Goal: Communication & Community: Share content

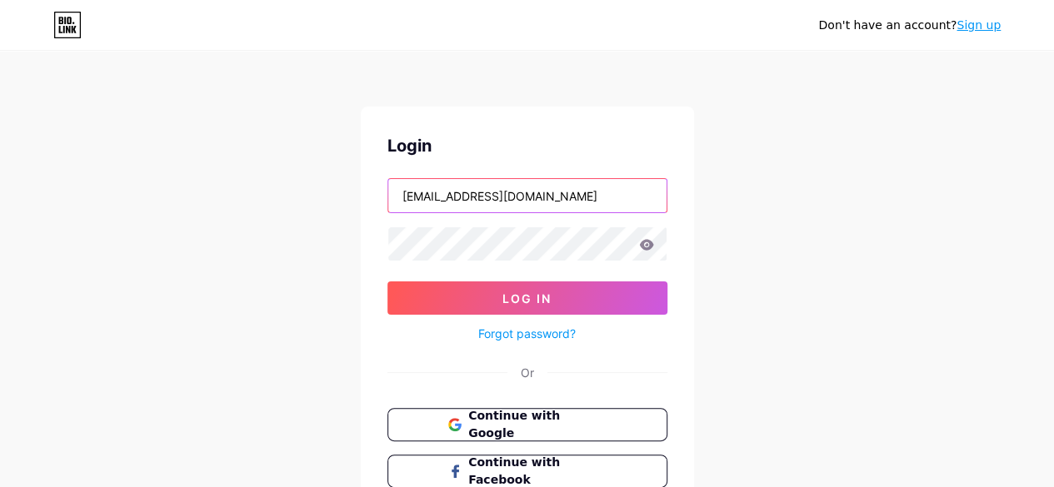
click at [585, 207] on input "[EMAIL_ADDRESS][DOMAIN_NAME]" at bounding box center [527, 195] width 278 height 33
type input "[EMAIL_ADDRESS][DOMAIN_NAME]"
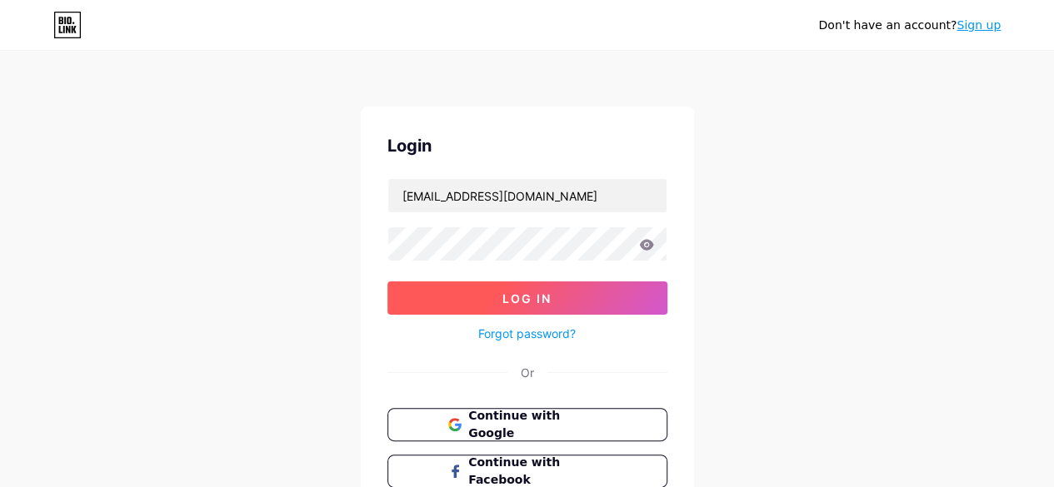
click at [518, 293] on span "Log In" at bounding box center [526, 299] width 49 height 14
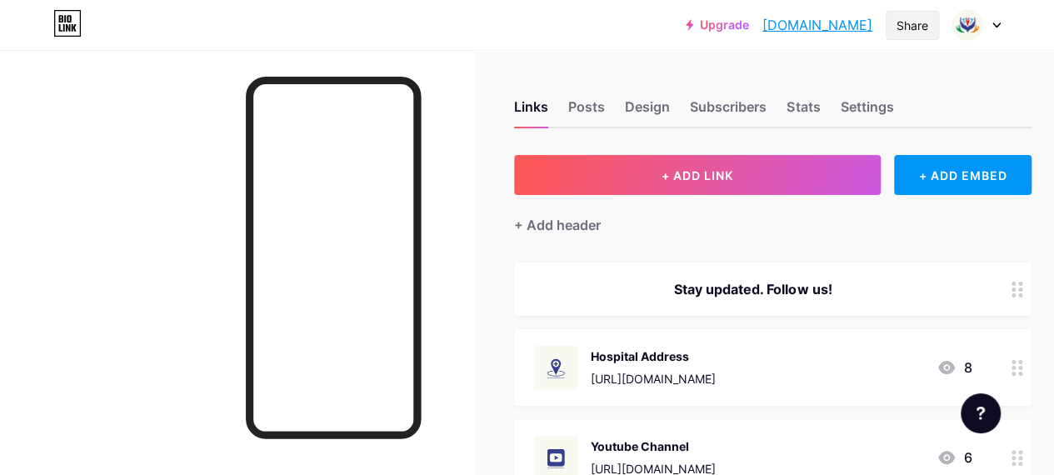
click at [915, 24] on div "Share" at bounding box center [912, 25] width 32 height 17
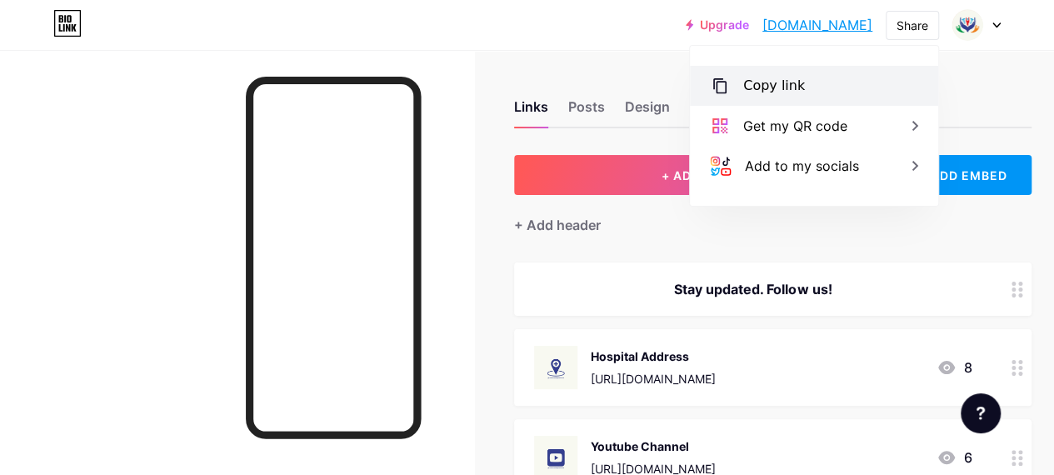
click at [771, 87] on div "Copy link" at bounding box center [774, 86] width 62 height 20
